Goal: Task Accomplishment & Management: Manage account settings

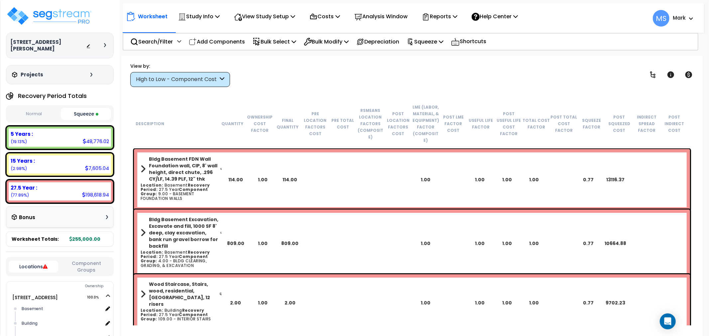
click at [695, 15] on div "Worksheet Study Info Study Setup Add Property Unit Template study Clone study MS" at bounding box center [413, 14] width 581 height 23
click at [686, 20] on span at bounding box center [688, 18] width 7 height 8
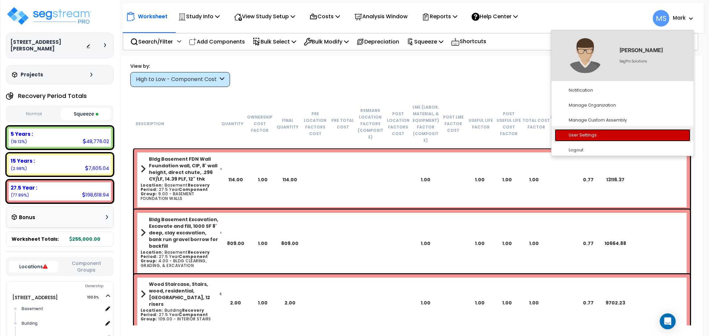
click at [585, 136] on link "User Settings" at bounding box center [622, 135] width 136 height 12
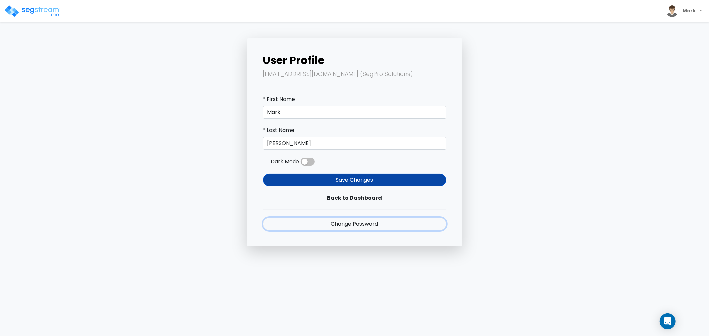
click at [357, 227] on link "Change Password" at bounding box center [354, 224] width 183 height 13
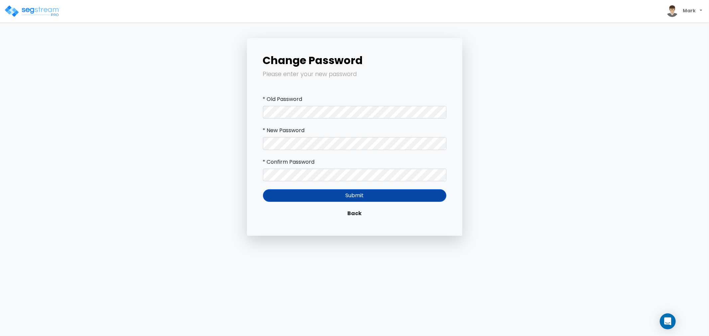
click at [304, 119] on form "* Old Password * New Password * Confirm Password Submit Back" at bounding box center [354, 157] width 183 height 124
click at [225, 155] on div "Change Password Please enter your new password * Old Password * New Password * …" at bounding box center [354, 137] width 438 height 198
click at [227, 178] on div "Change Password Please enter your new password * Old Password * New Password * …" at bounding box center [354, 137] width 438 height 198
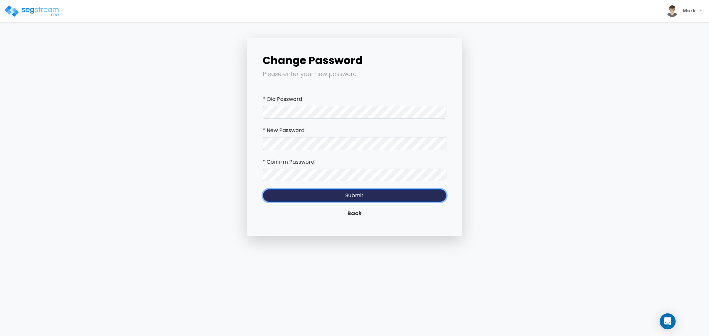
click at [328, 198] on button "Submit" at bounding box center [354, 195] width 183 height 13
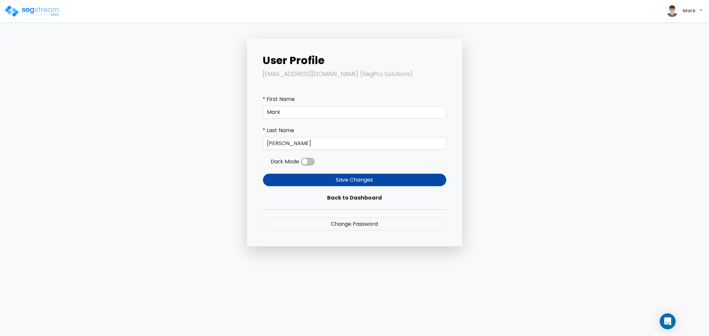
click at [51, 12] on img at bounding box center [32, 11] width 56 height 13
